Goal: Task Accomplishment & Management: Use online tool/utility

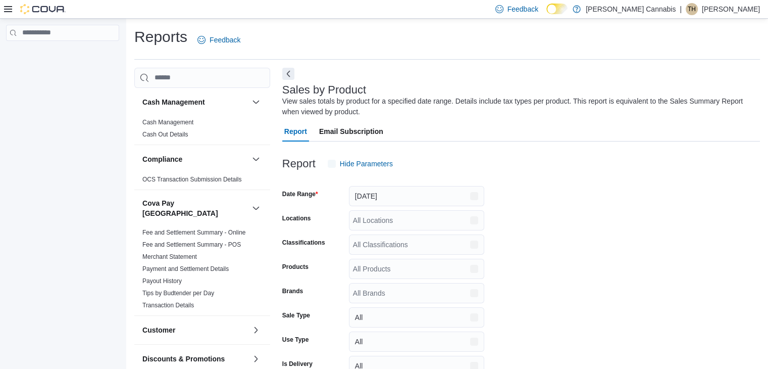
scroll to position [34, 0]
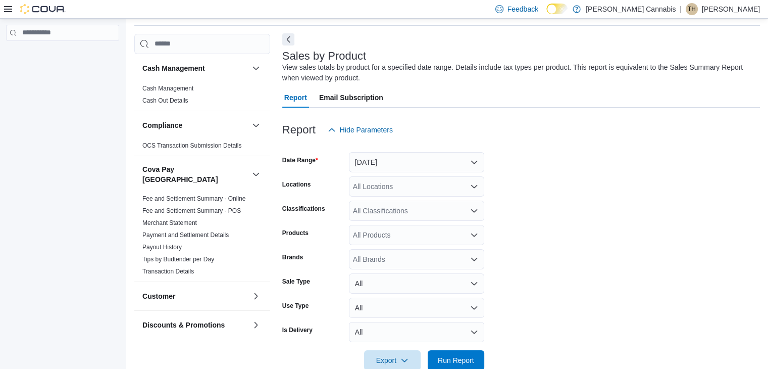
click at [286, 41] on button "Next" at bounding box center [288, 39] width 12 height 12
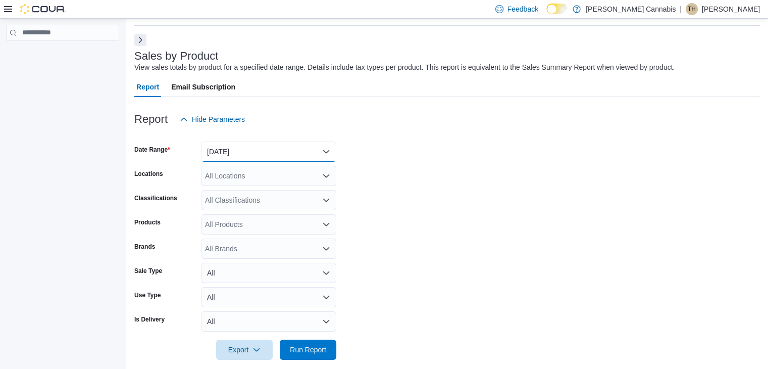
click at [328, 151] on button "[DATE]" at bounding box center [268, 151] width 135 height 20
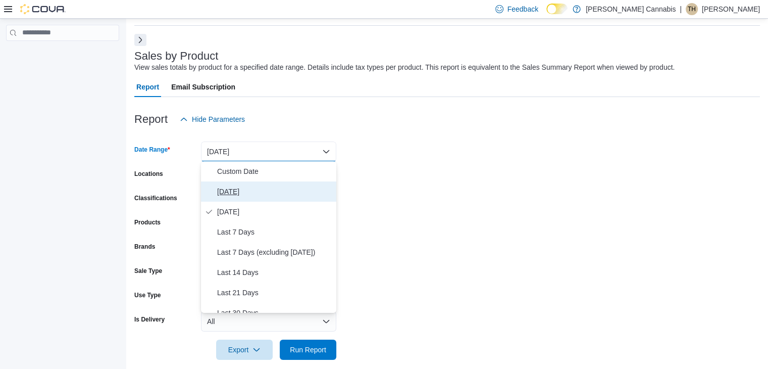
click at [319, 193] on span "[DATE]" at bounding box center [274, 191] width 115 height 12
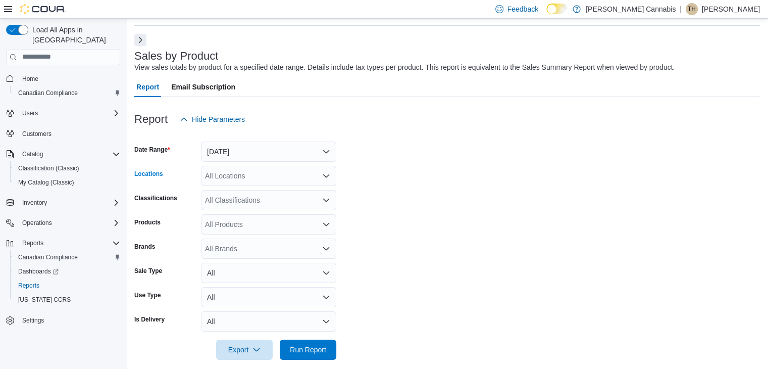
click at [328, 174] on icon "Open list of options" at bounding box center [326, 175] width 6 height 3
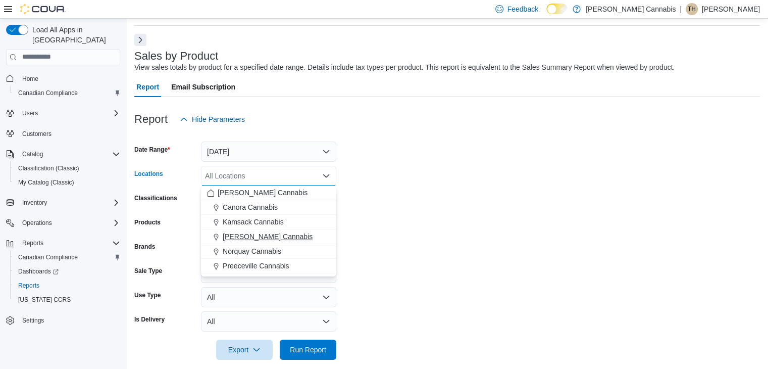
click at [254, 233] on span "[PERSON_NAME] Cannabis" at bounding box center [268, 236] width 90 height 10
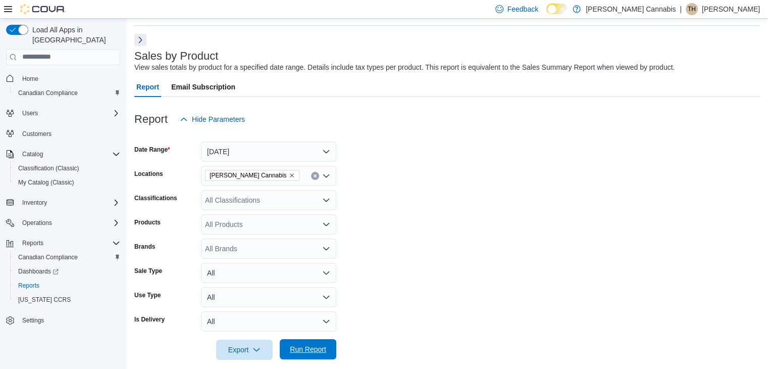
click at [316, 350] on span "Run Report" at bounding box center [308, 349] width 36 height 10
click at [311, 344] on span "Run Report" at bounding box center [308, 349] width 36 height 10
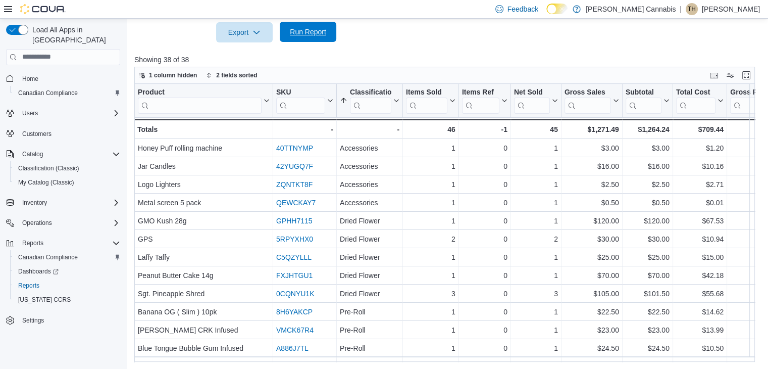
scroll to position [352, 0]
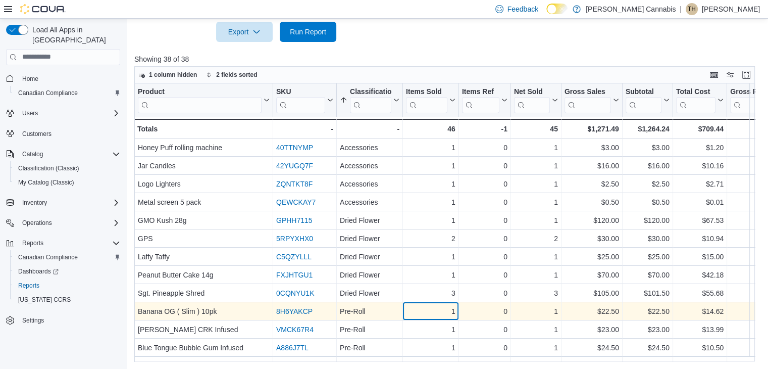
click at [435, 319] on div "1 - Items Sold, column 4, row 10" at bounding box center [431, 311] width 56 height 18
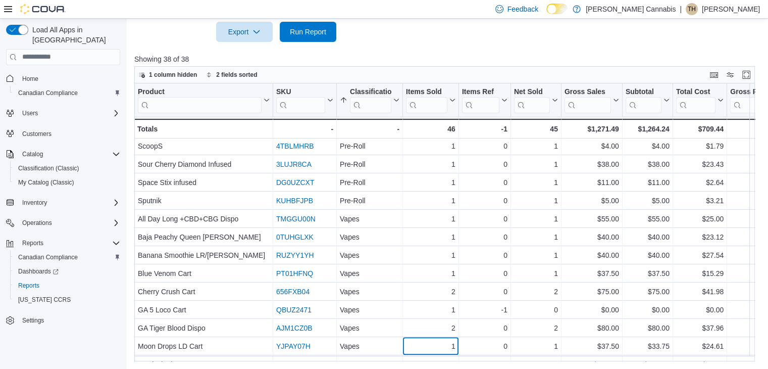
scroll to position [473, 0]
